Goal: Navigation & Orientation: Find specific page/section

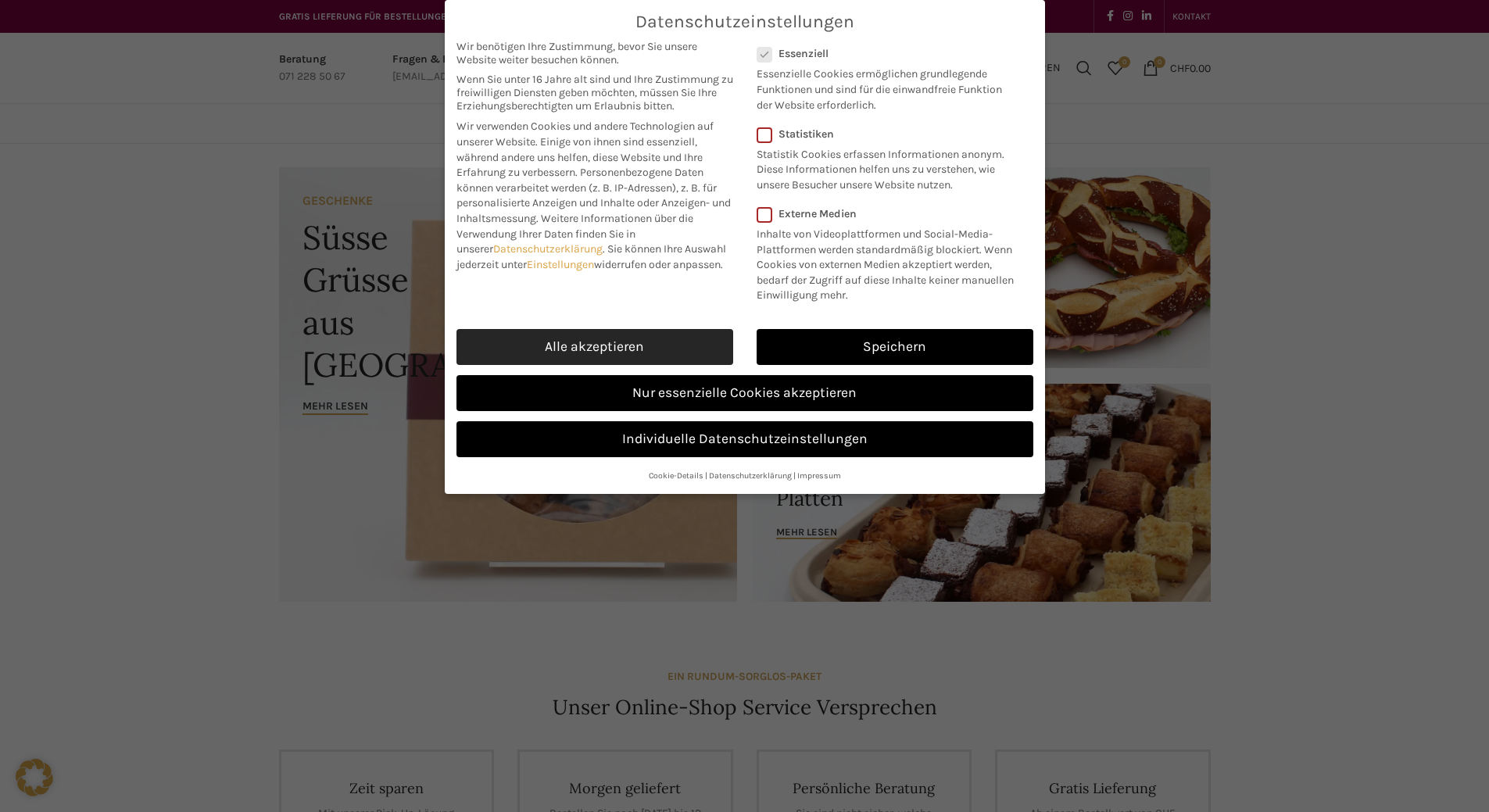
click at [631, 365] on link "Alle akzeptieren" at bounding box center [595, 347] width 277 height 36
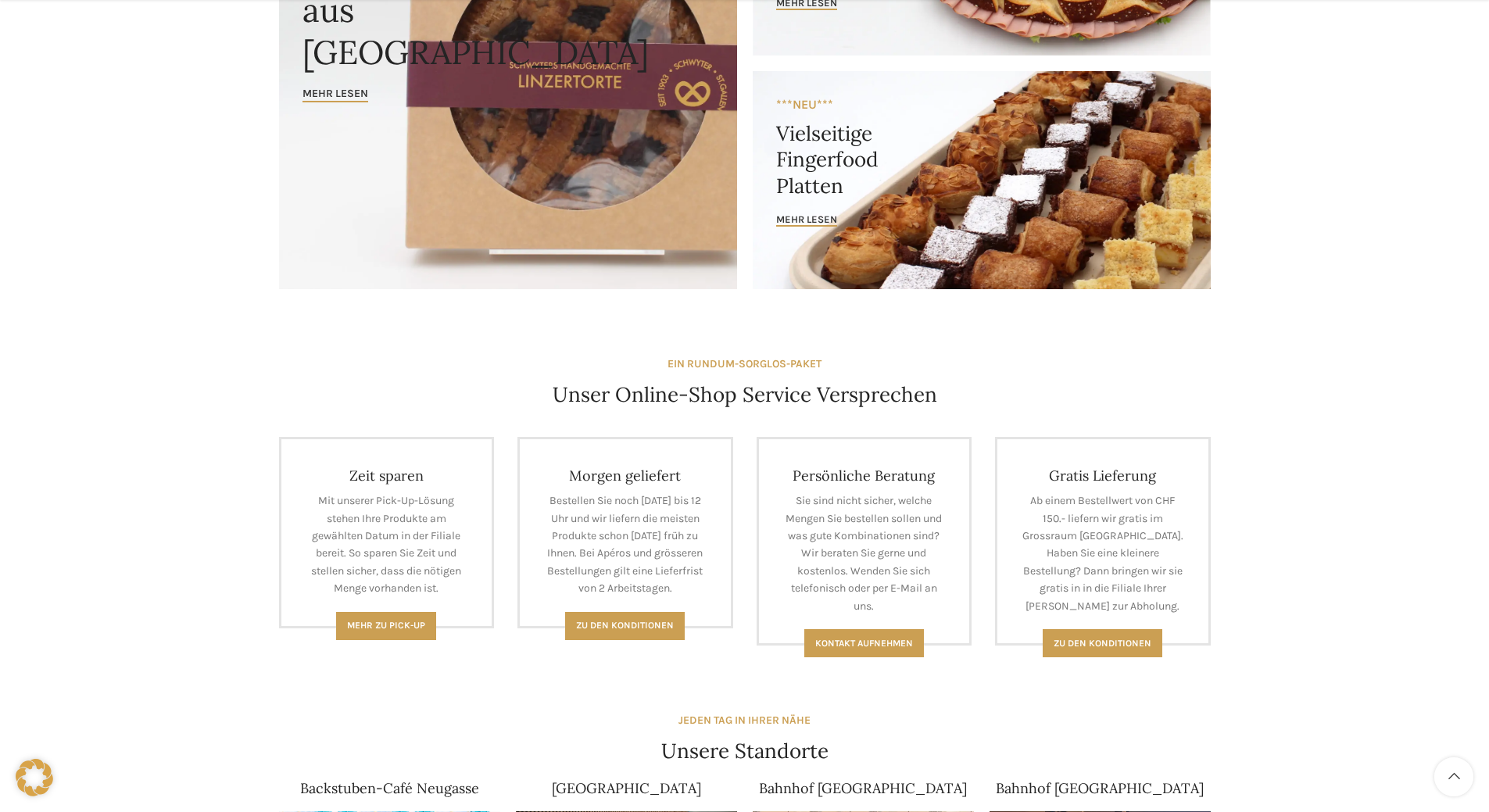
scroll to position [704, 0]
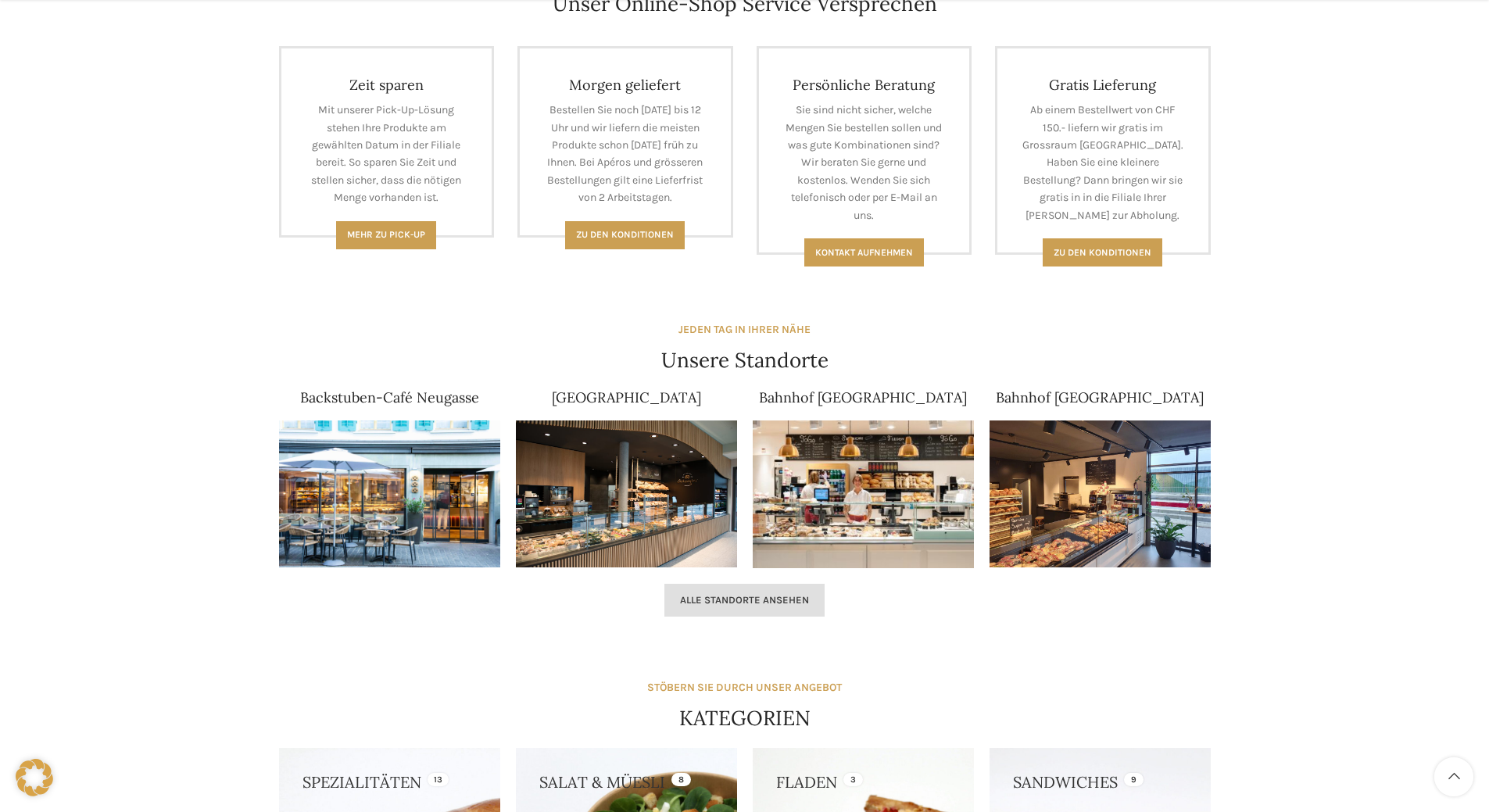
click at [755, 597] on span "Alle Standorte ansehen" at bounding box center [744, 600] width 129 height 13
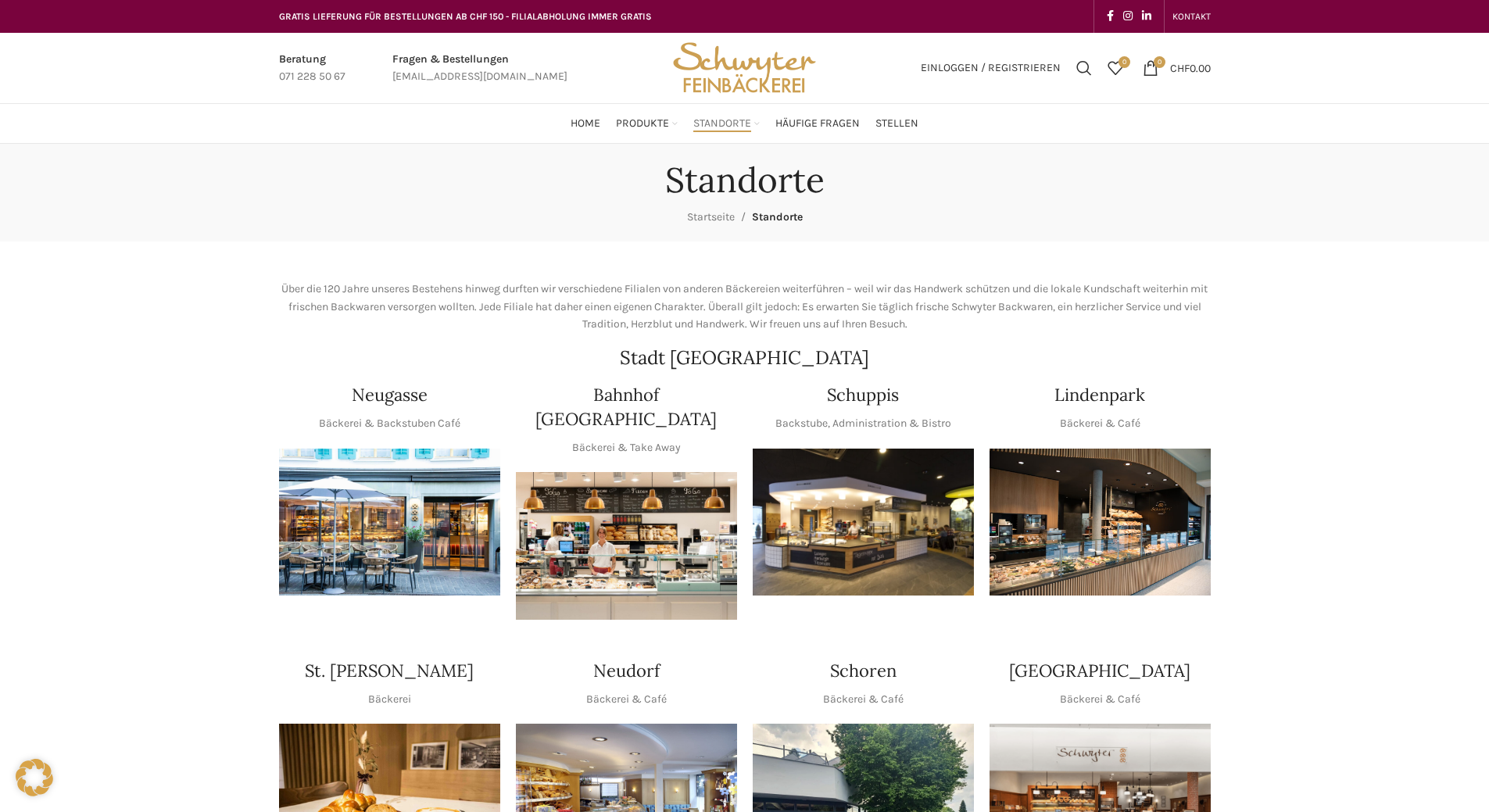
click at [899, 509] on img "1 / 1" at bounding box center [864, 522] width 221 height 148
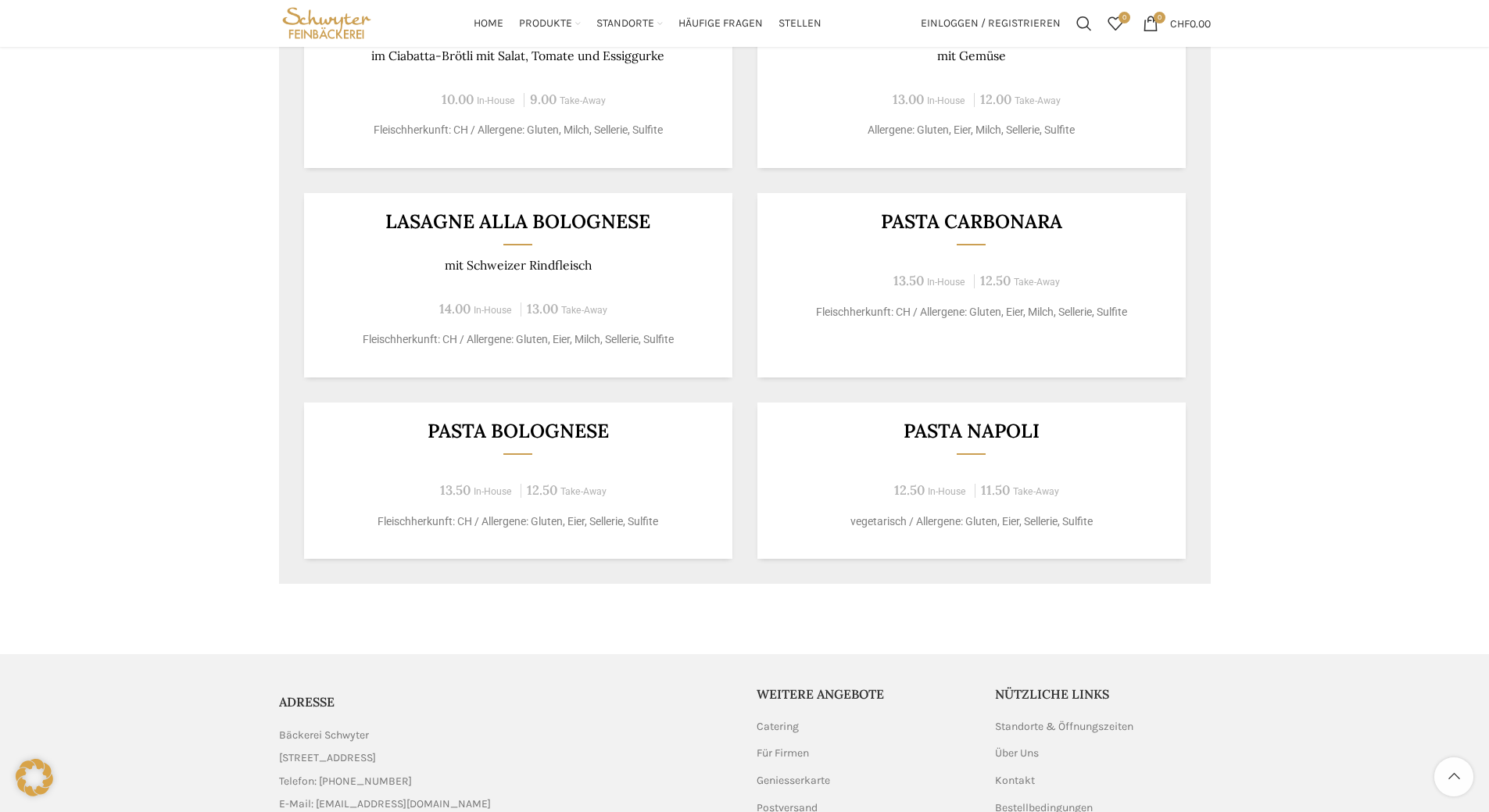
scroll to position [1311, 0]
